Goal: Check status: Check status

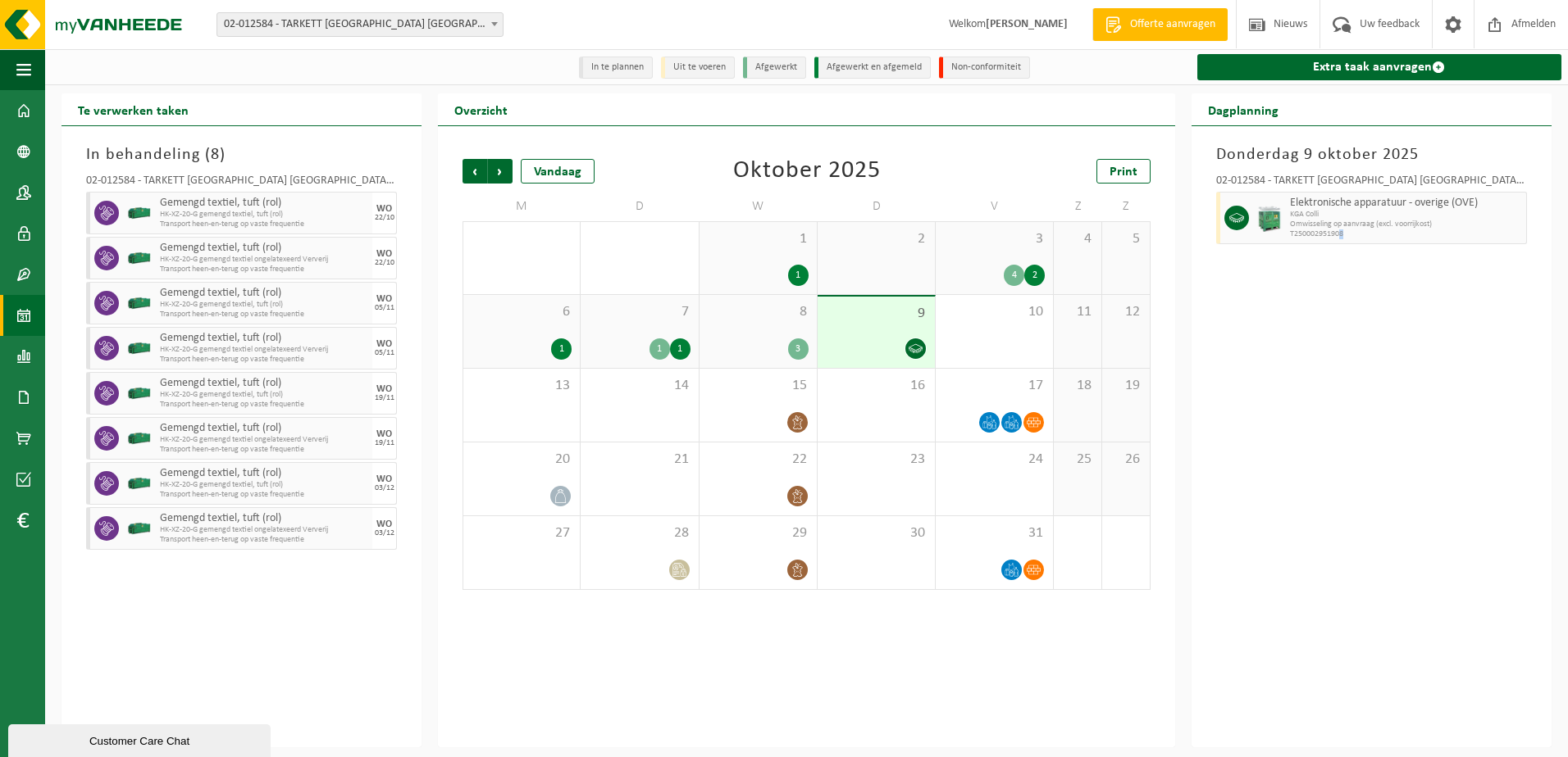
click at [1341, 555] on div "Donderdag 9 oktober 2025 02-012584 - TARKETT DENDERMONDE NV - DENDERMONDE Elekt…" at bounding box center [1372, 437] width 360 height 621
click at [108, 23] on img at bounding box center [98, 24] width 196 height 49
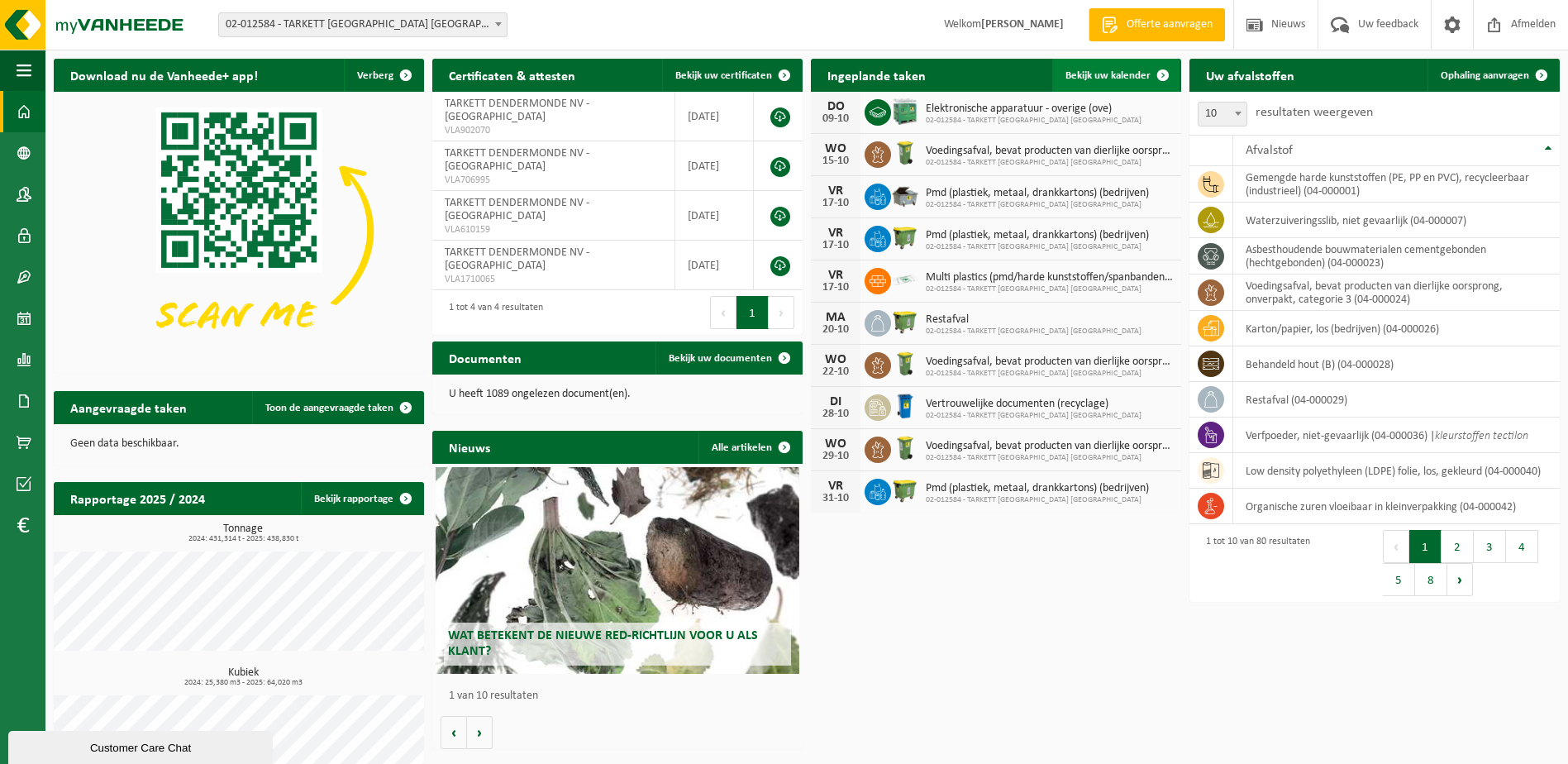
click at [1100, 74] on span "Bekijk uw kalender" at bounding box center [1109, 76] width 86 height 11
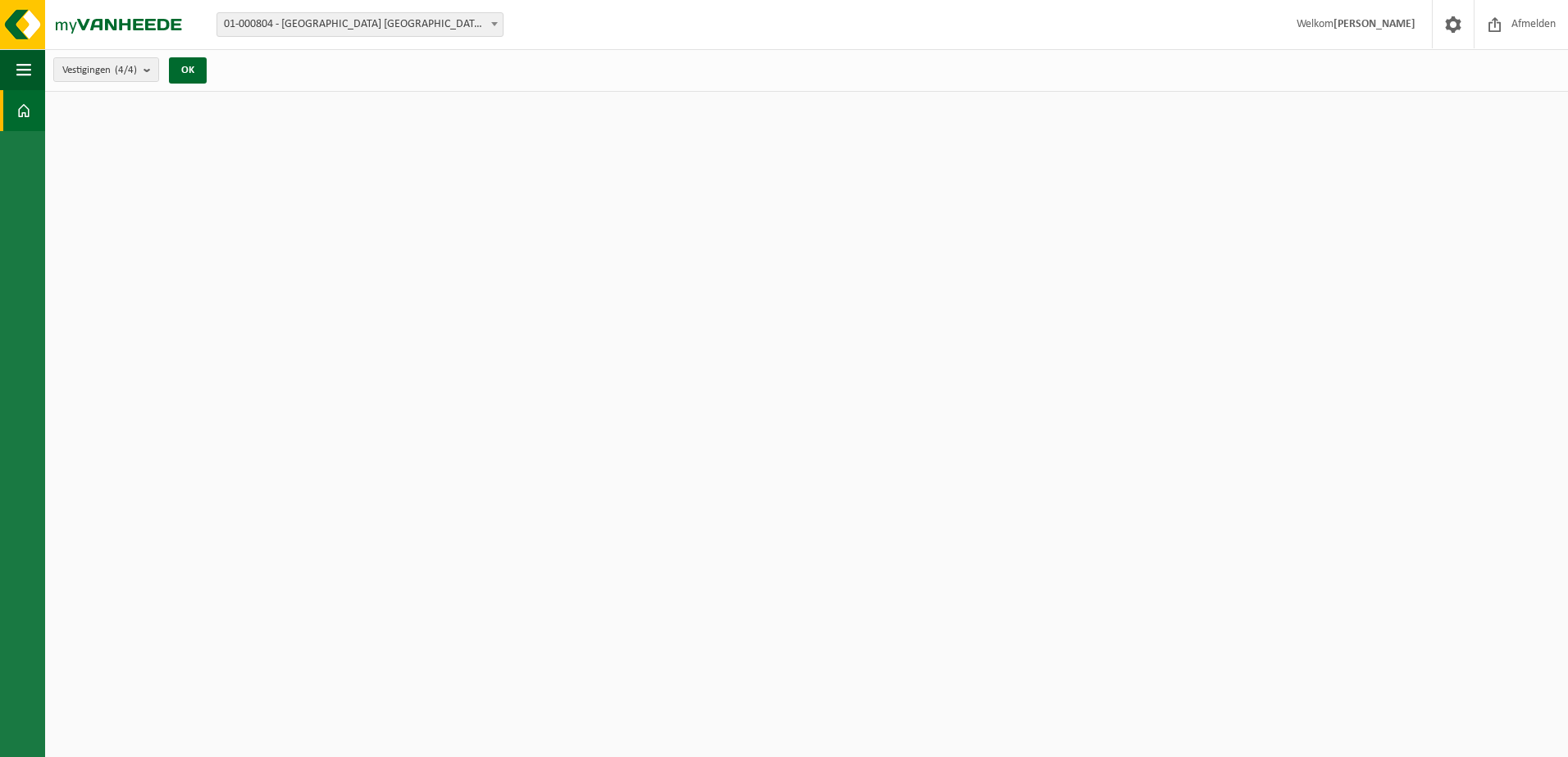
click at [345, 19] on span "01-000804 - [GEOGRAPHIC_DATA] [GEOGRAPHIC_DATA] - [GEOGRAPHIC_DATA]" at bounding box center [360, 24] width 285 height 23
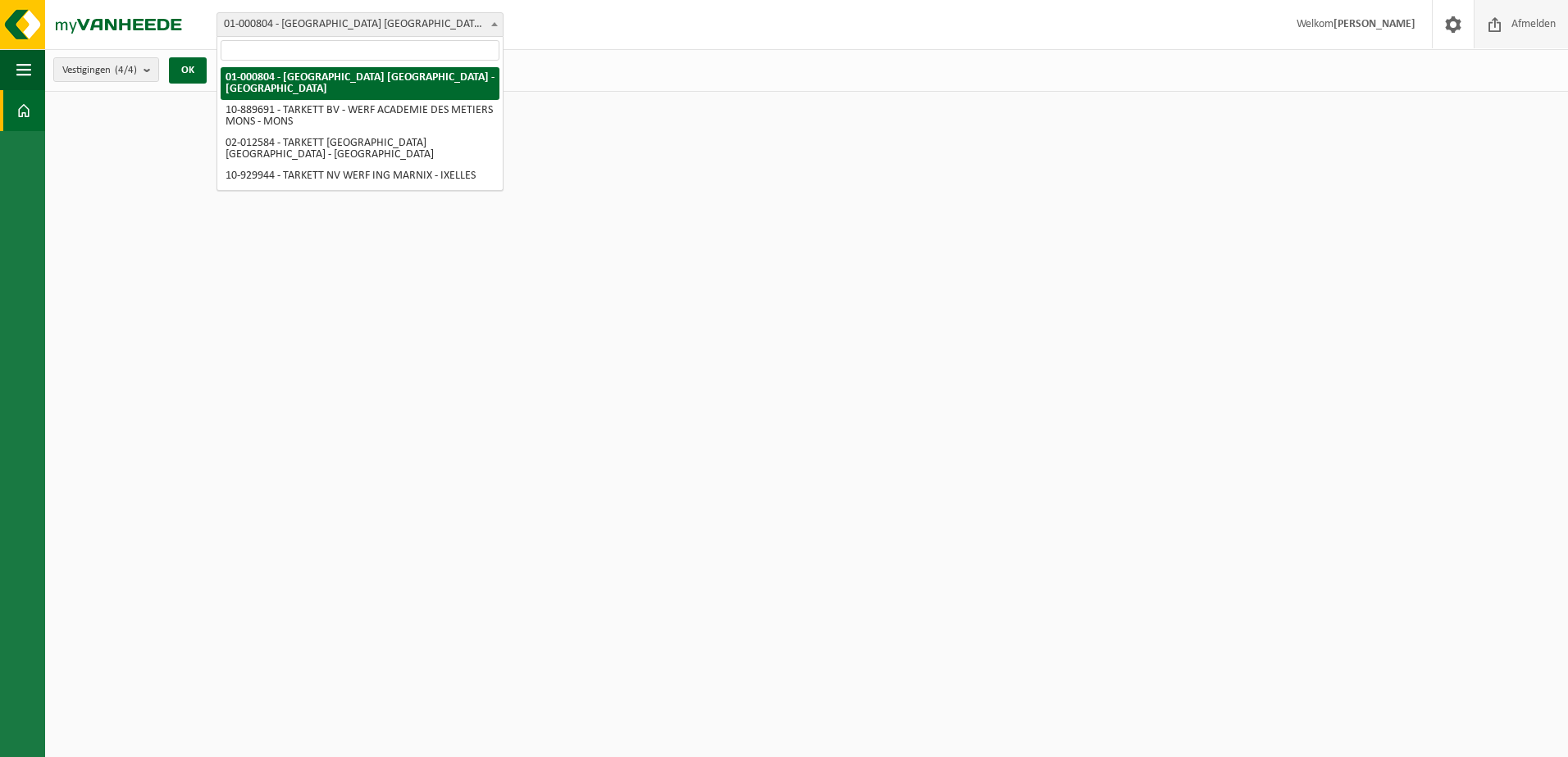
click at [1536, 14] on span "Afmelden" at bounding box center [1533, 24] width 53 height 48
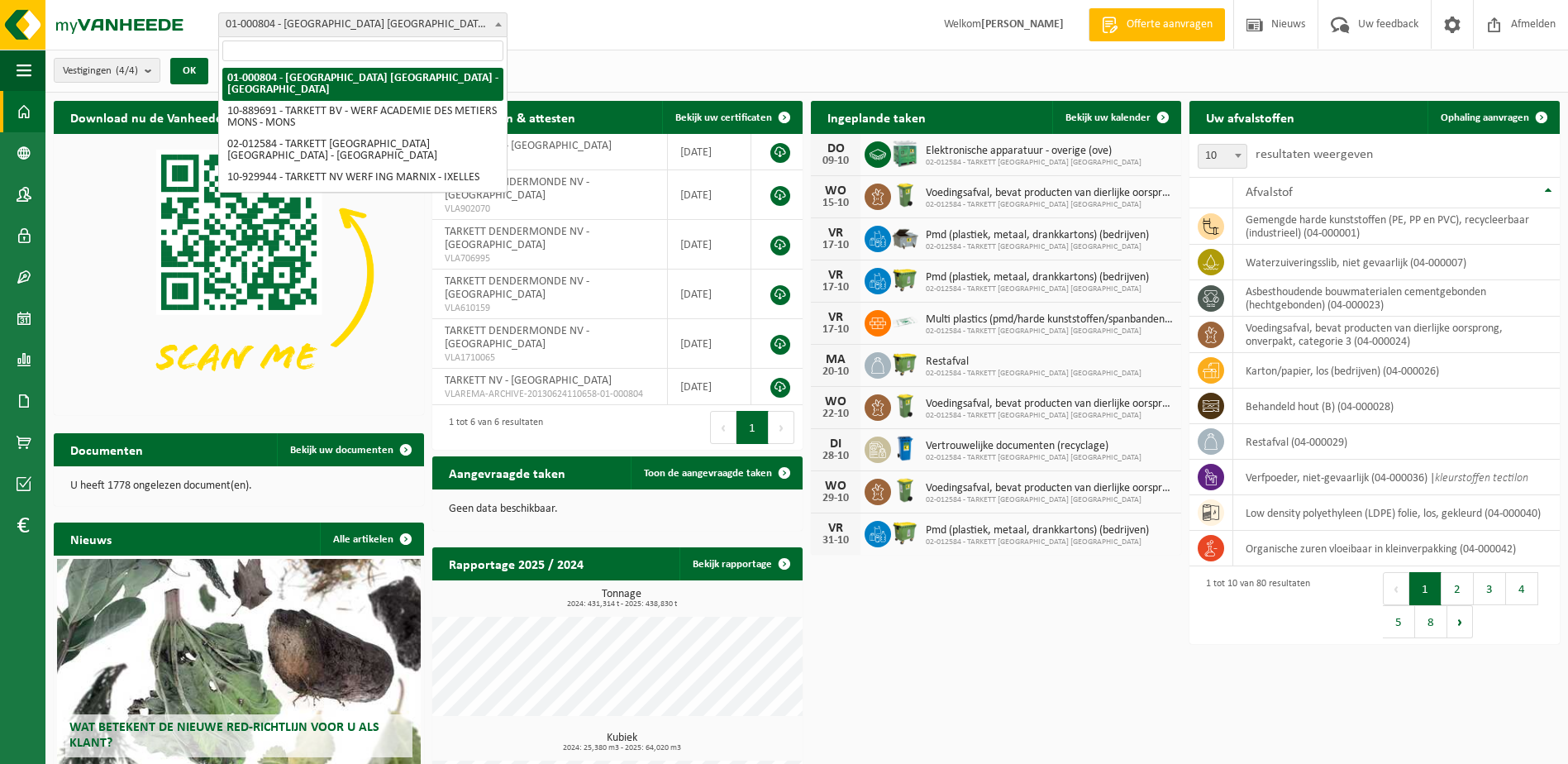
click at [411, 19] on span "01-000804 - [GEOGRAPHIC_DATA] [GEOGRAPHIC_DATA] - [GEOGRAPHIC_DATA]" at bounding box center [363, 24] width 287 height 23
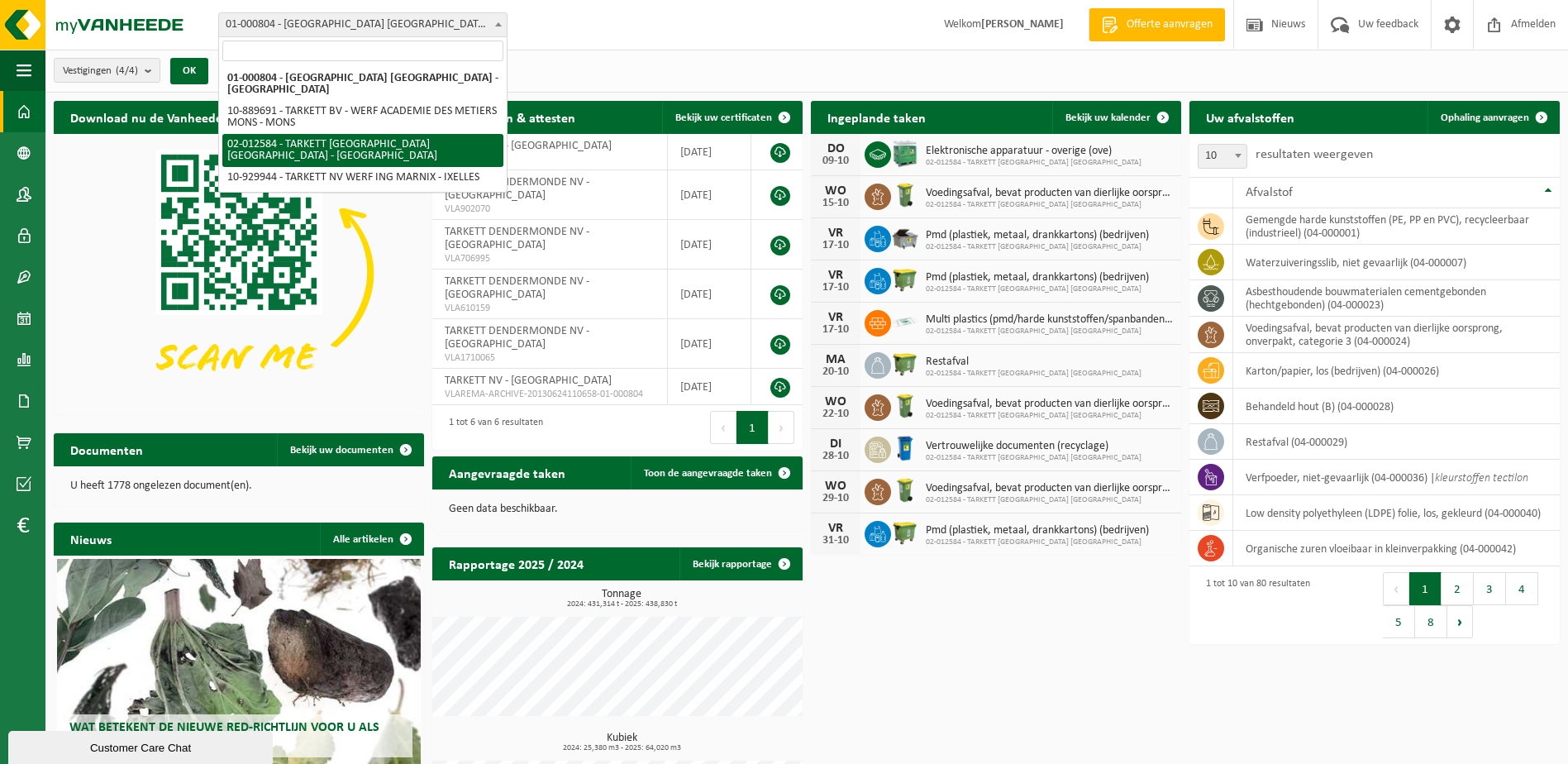
select select "2436"
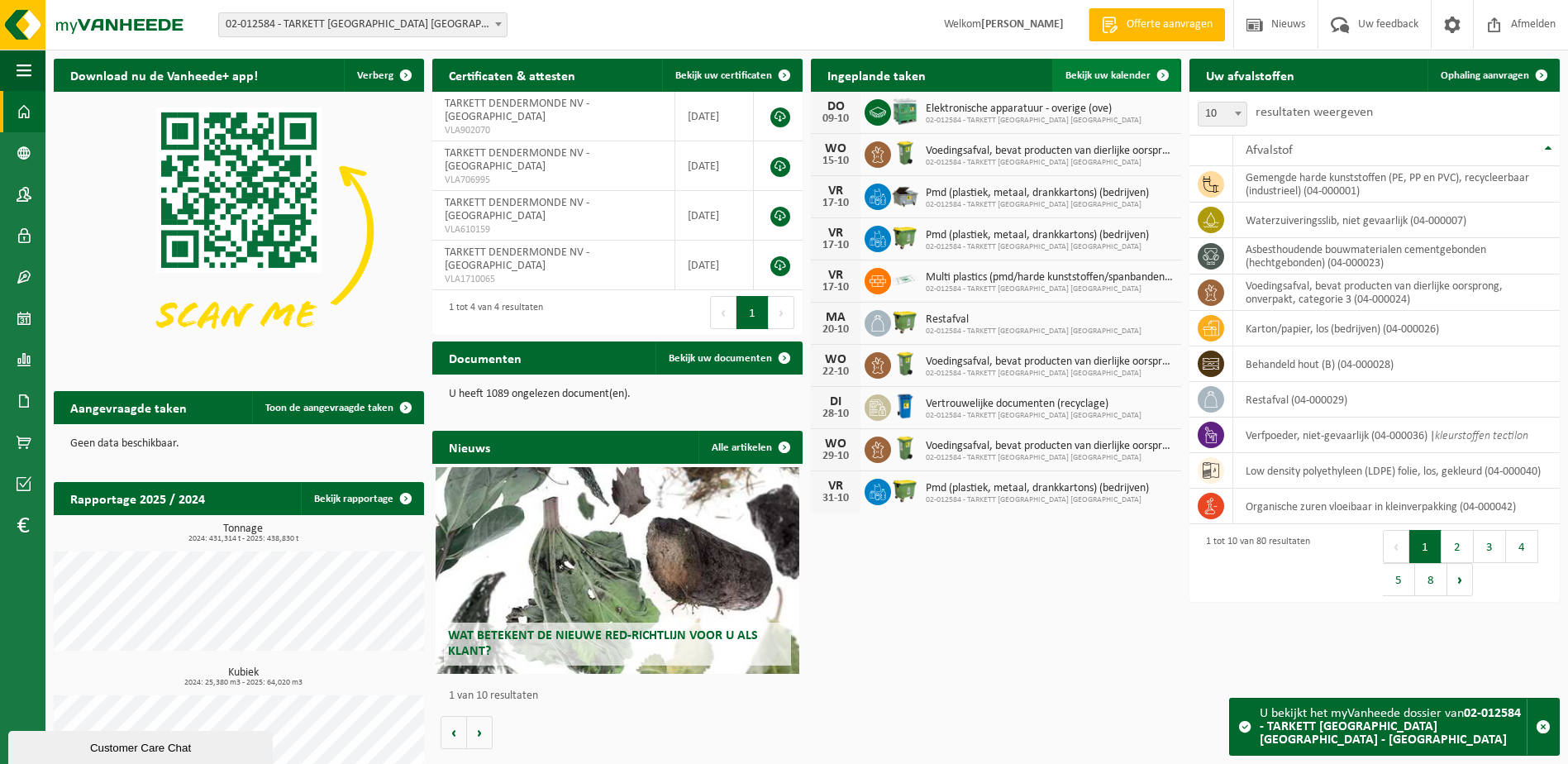
click at [1074, 71] on span "Bekijk uw kalender" at bounding box center [1109, 76] width 86 height 11
